Goal: Check status: Check status

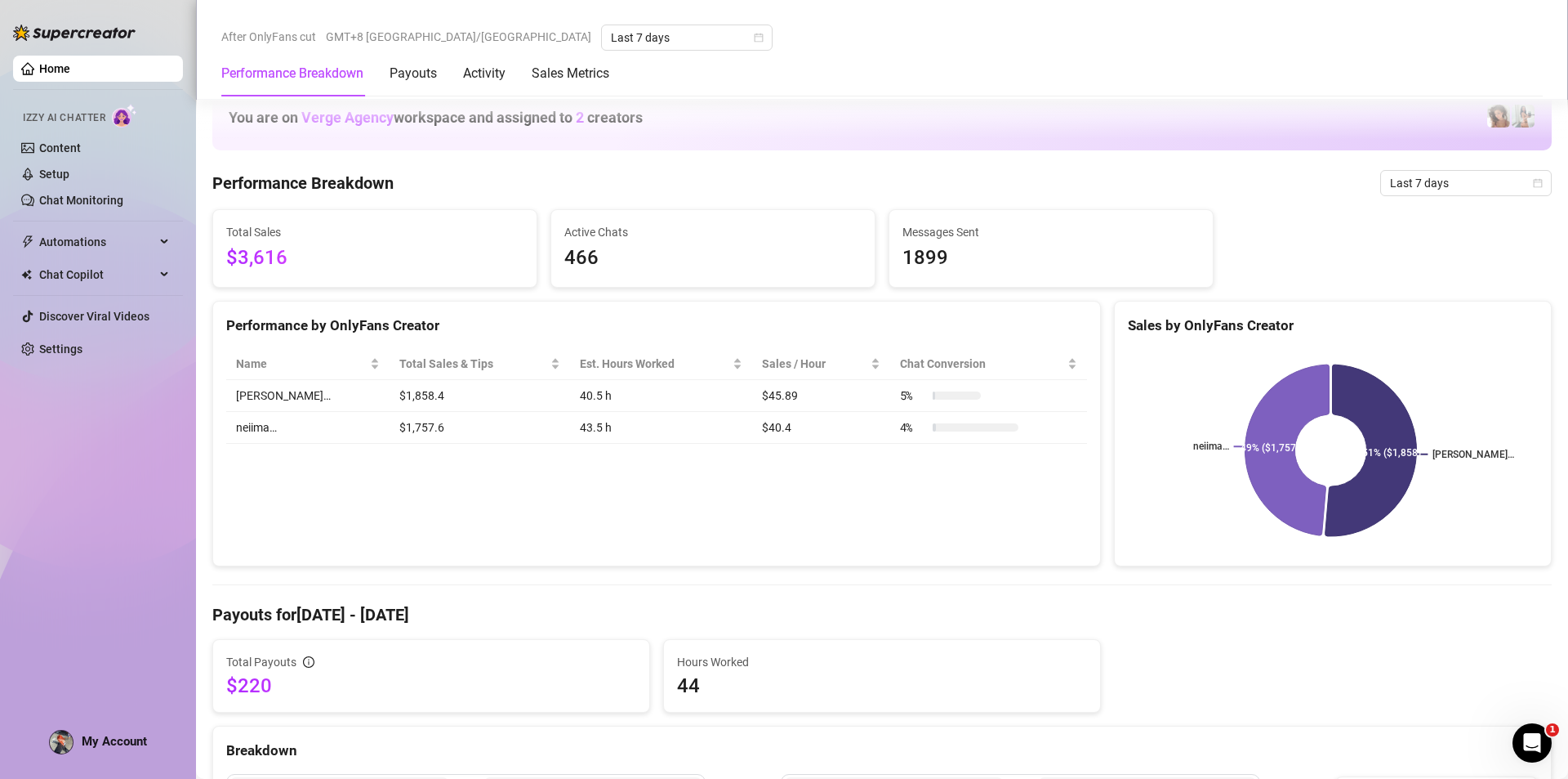
scroll to position [1471, 0]
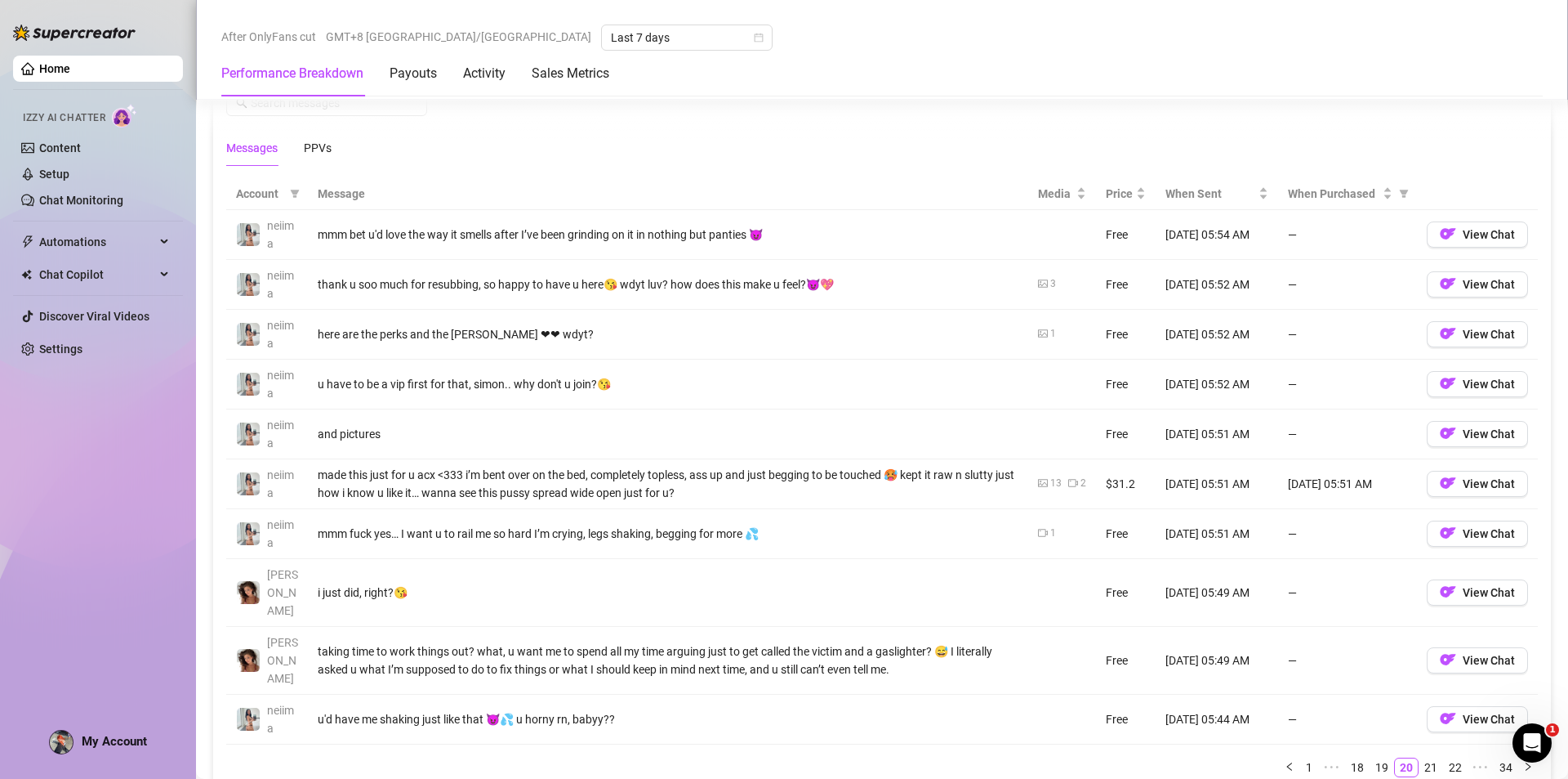
drag, startPoint x: 1128, startPoint y: 376, endPoint x: 972, endPoint y: 107, distance: 311.0
click at [972, 107] on div "Messages Breakdown Last 24 hours Messages PPVs" at bounding box center [881, 108] width 1312 height 116
click at [1420, 759] on link "21" at bounding box center [1431, 767] width 23 height 18
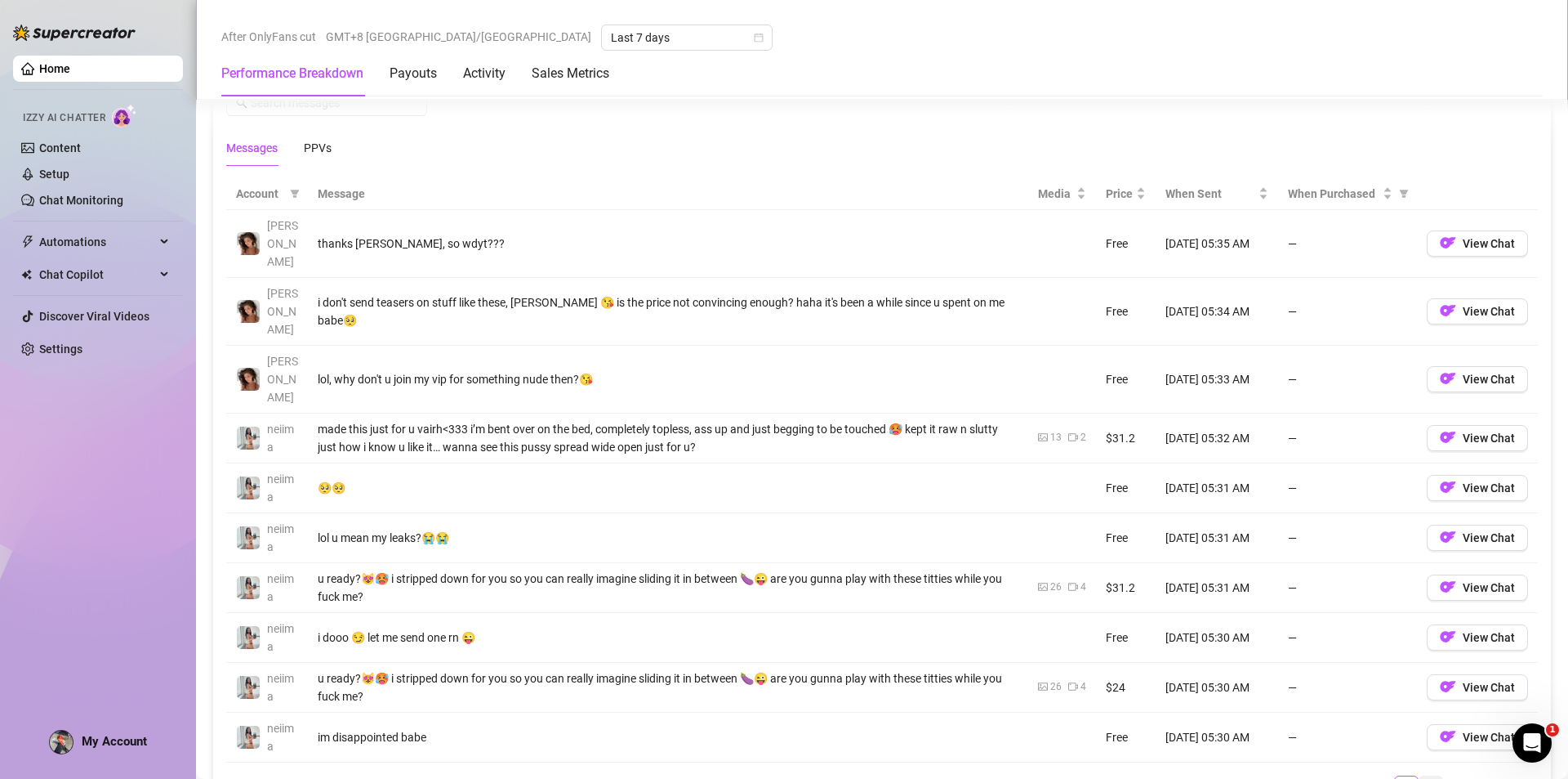
click at [1420, 776] on link "23" at bounding box center [1431, 785] width 23 height 18
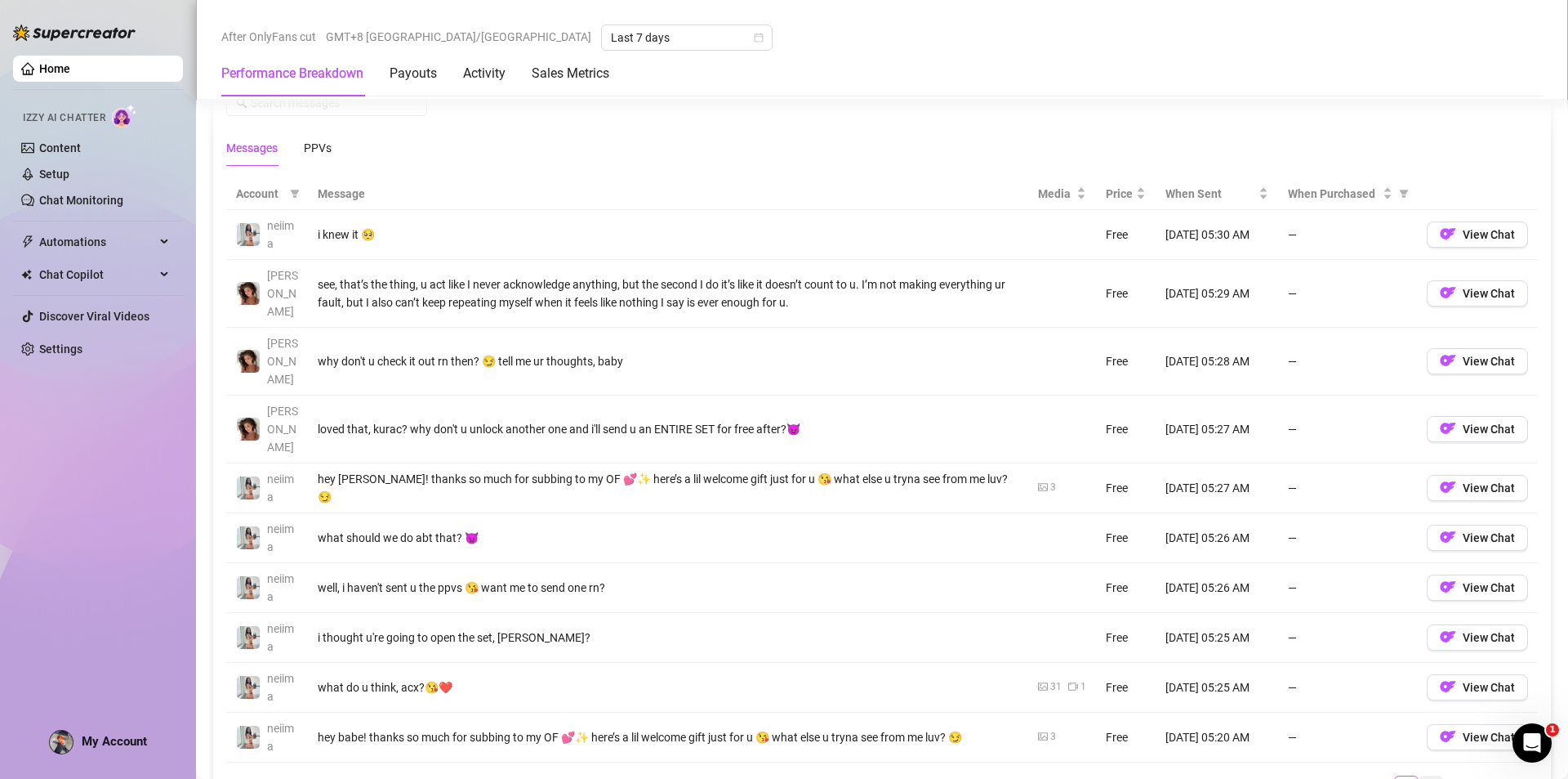
click at [1420, 776] on link "24" at bounding box center [1431, 785] width 23 height 18
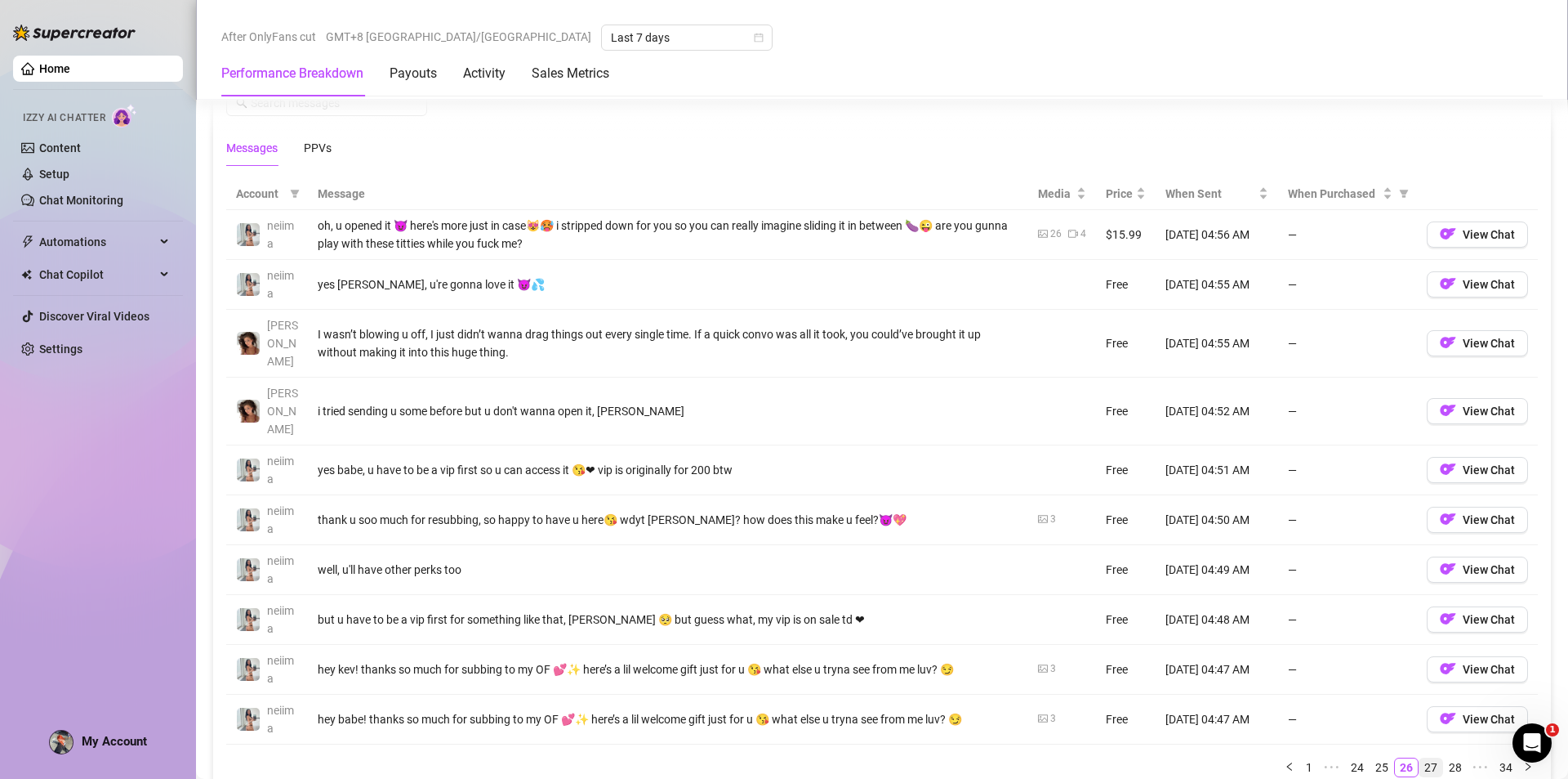
click at [1426, 759] on link "27" at bounding box center [1431, 767] width 23 height 18
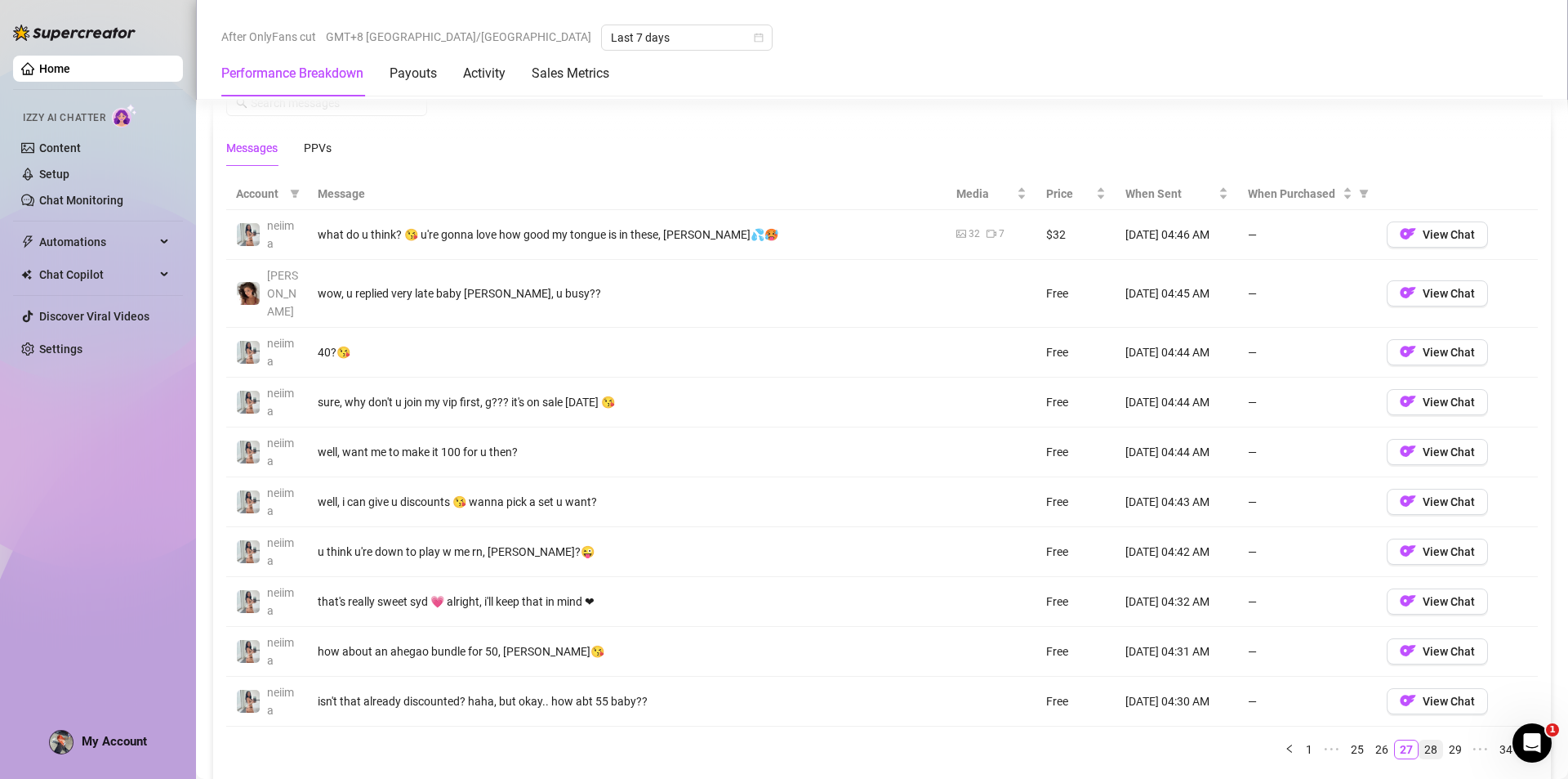
click at [1422, 740] on link "28" at bounding box center [1431, 749] width 23 height 18
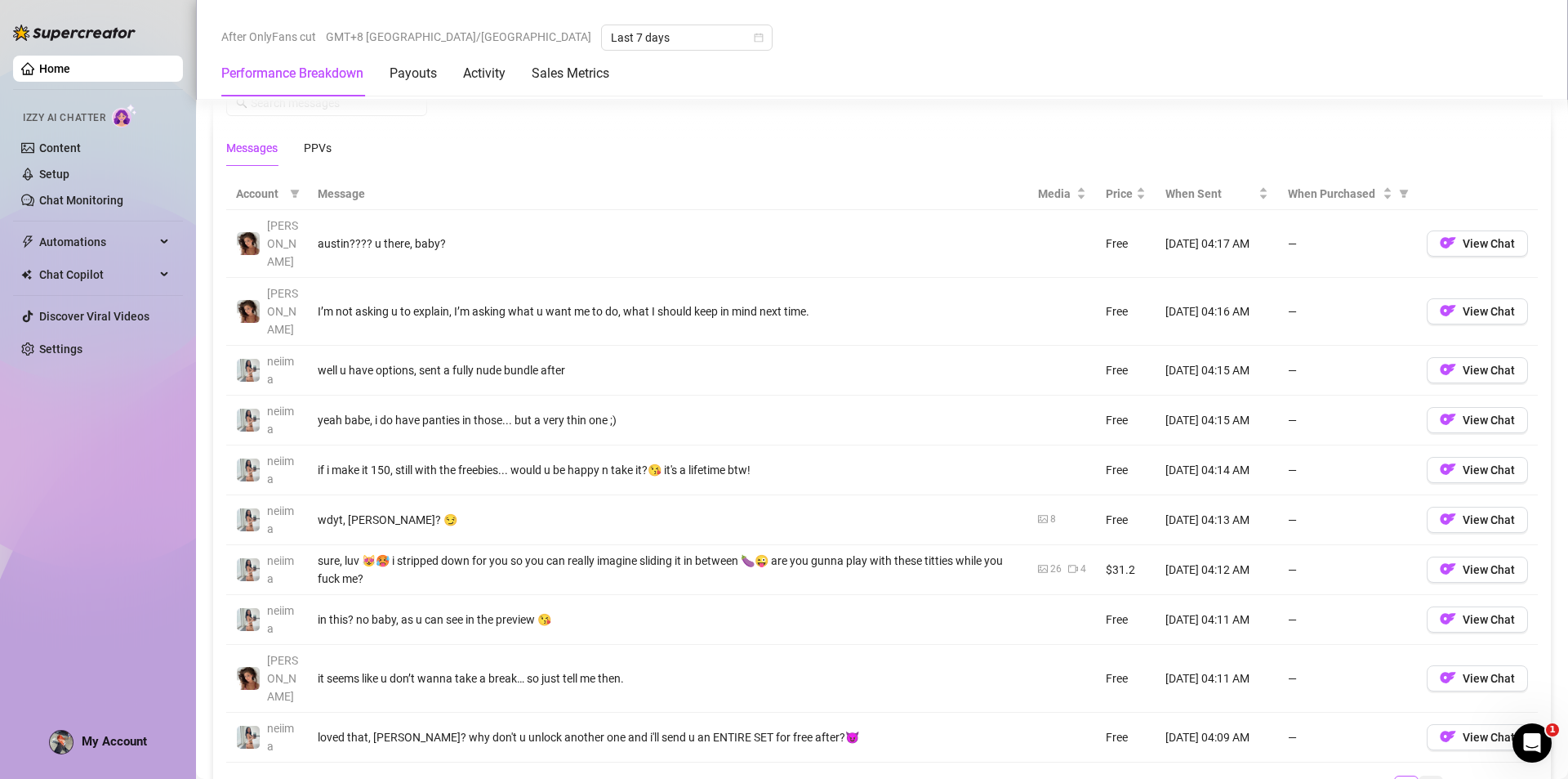
click at [1420, 776] on link "29" at bounding box center [1431, 785] width 23 height 18
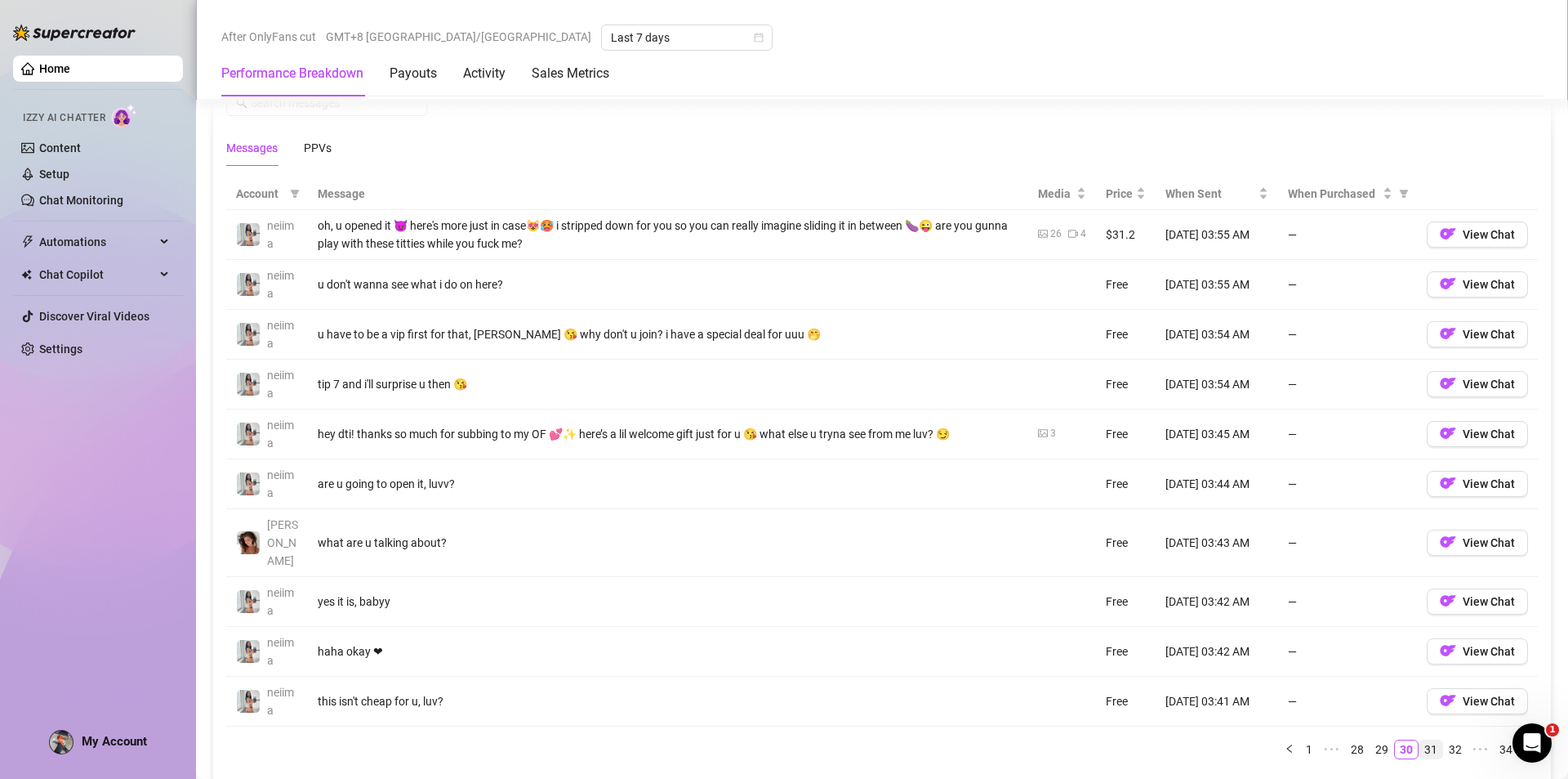
click at [1421, 740] on link "31" at bounding box center [1431, 749] width 23 height 18
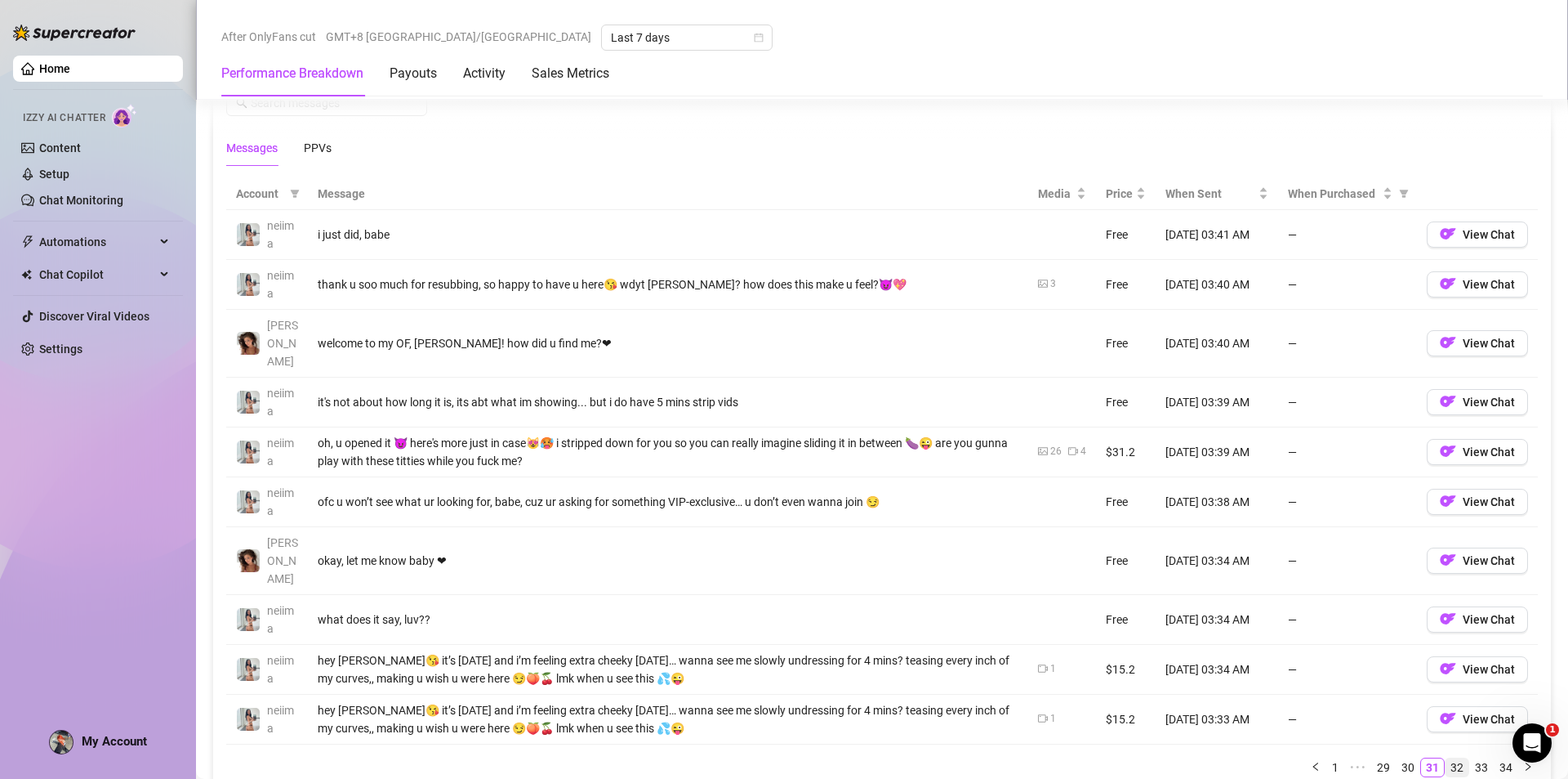
click at [1446, 759] on link "32" at bounding box center [1457, 767] width 23 height 18
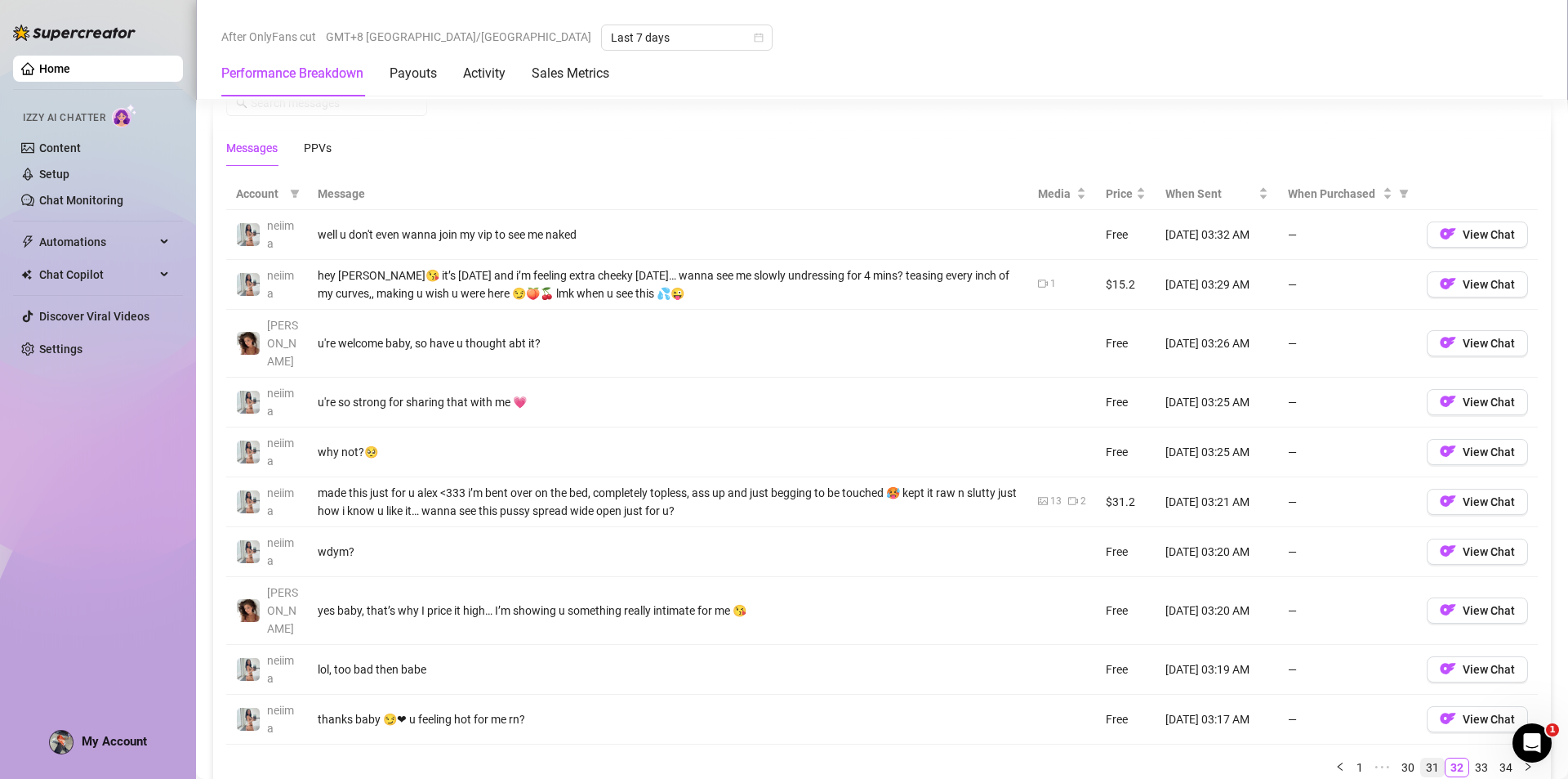
click at [1421, 759] on link "31" at bounding box center [1432, 767] width 23 height 18
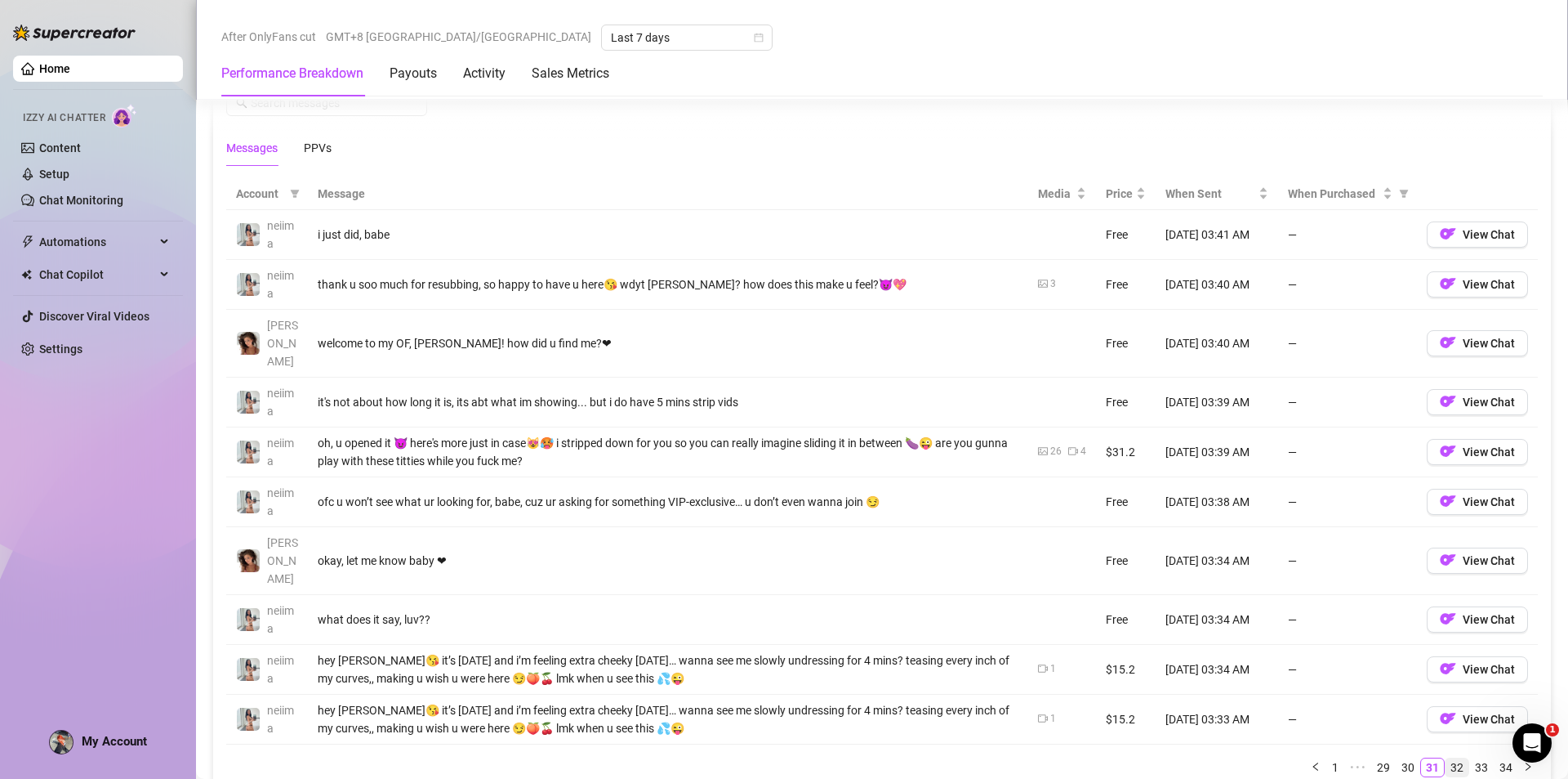
click at [1450, 759] on link "32" at bounding box center [1457, 767] width 23 height 18
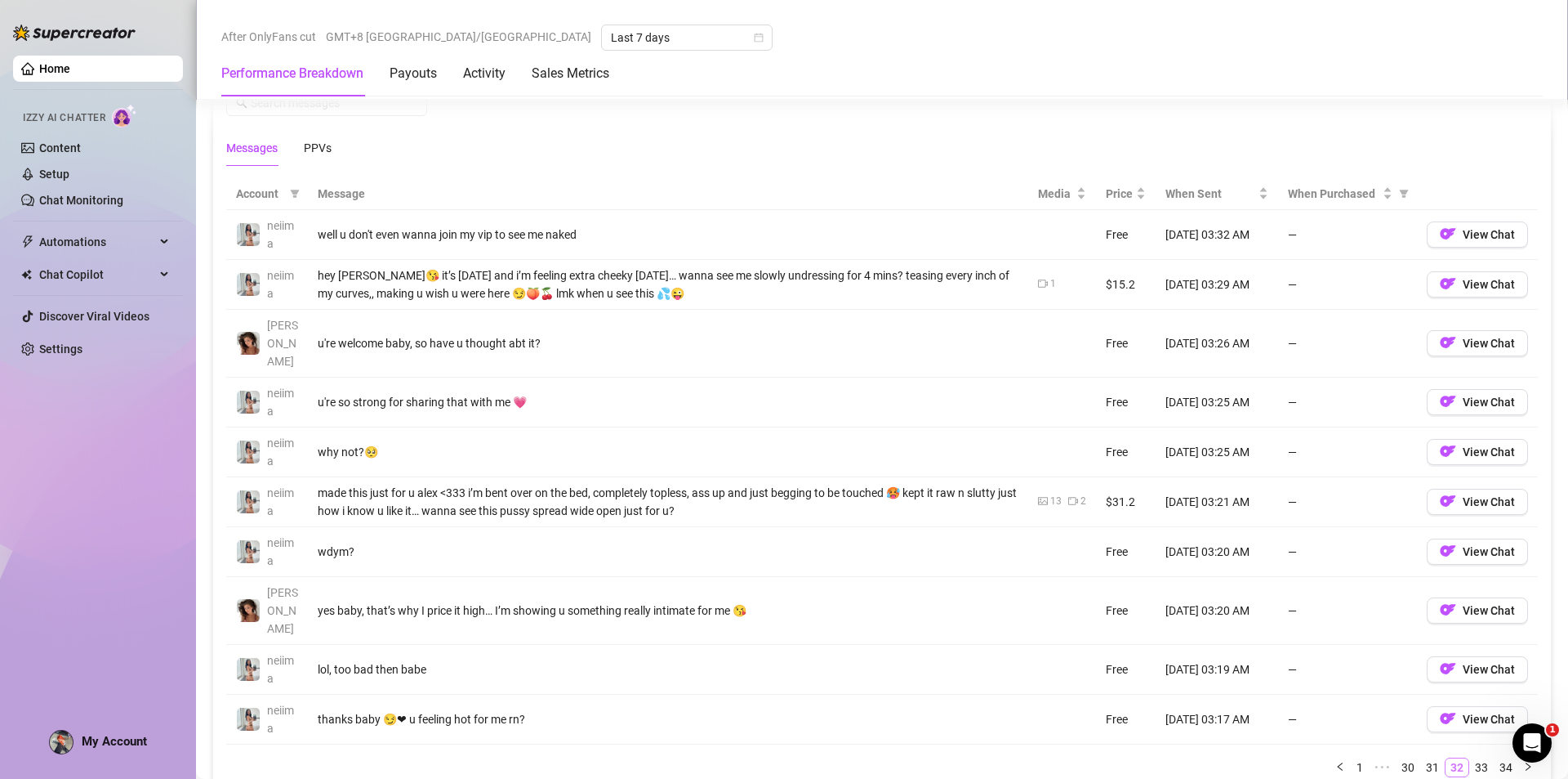
click at [1450, 759] on link "32" at bounding box center [1457, 767] width 23 height 18
click at [1470, 759] on link "33" at bounding box center [1481, 767] width 23 height 18
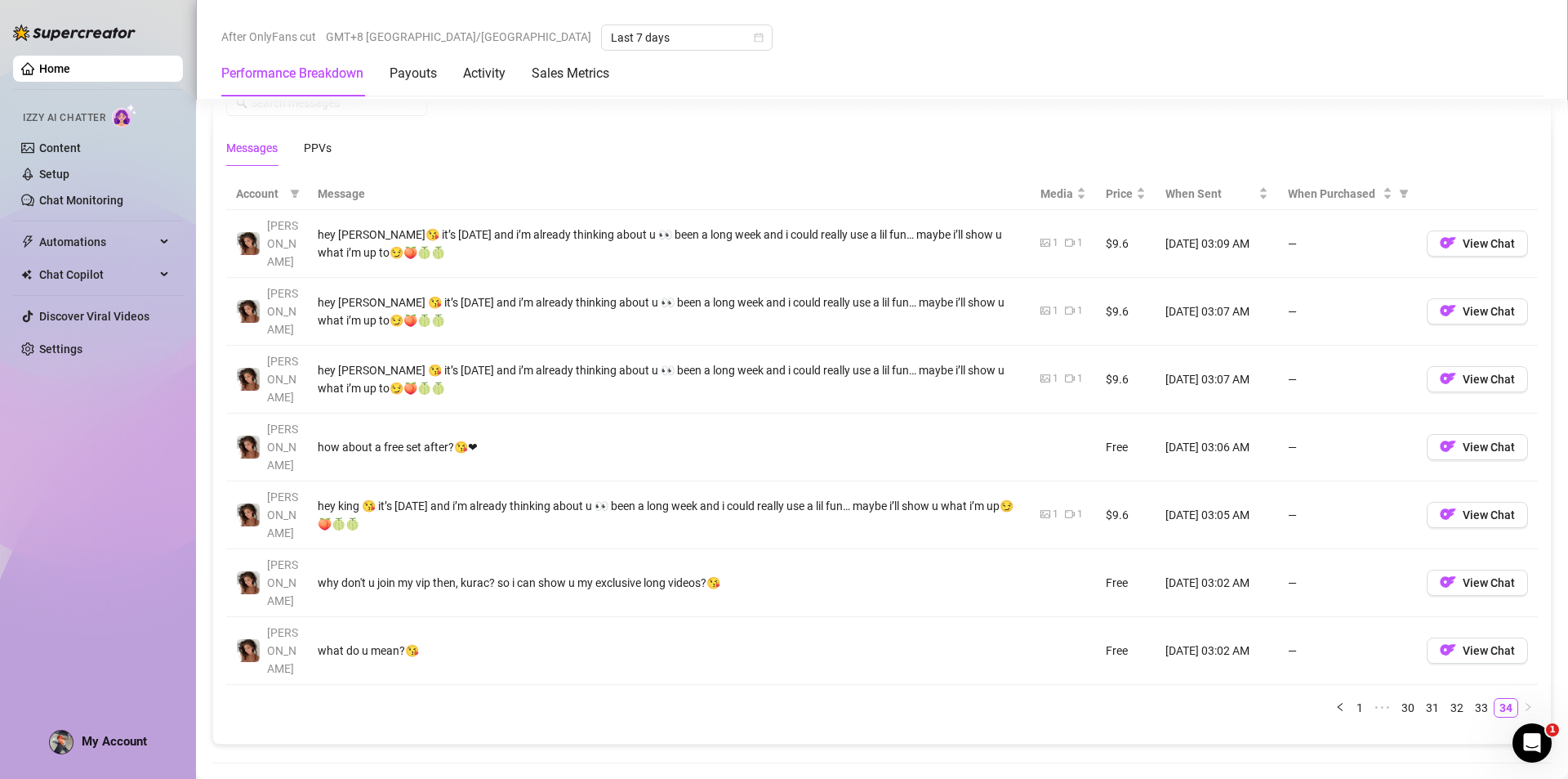
scroll to position [1144, 0]
